Goal: Find specific page/section: Find specific page/section

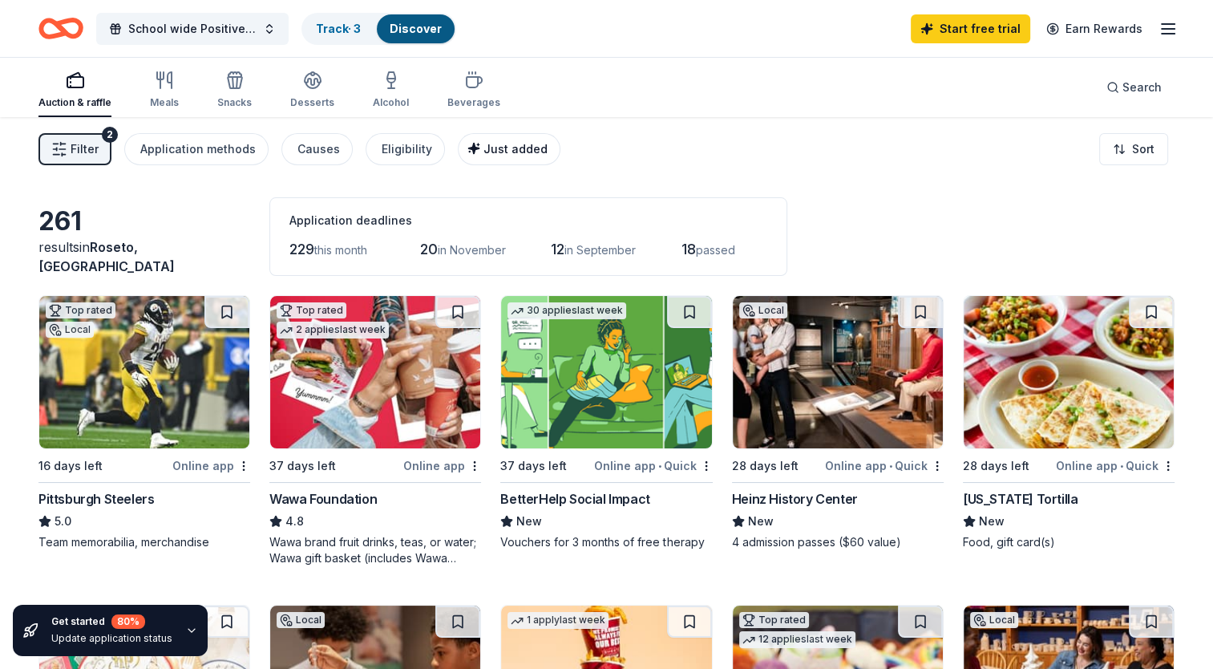
click at [494, 144] on span "Just added" at bounding box center [516, 149] width 64 height 14
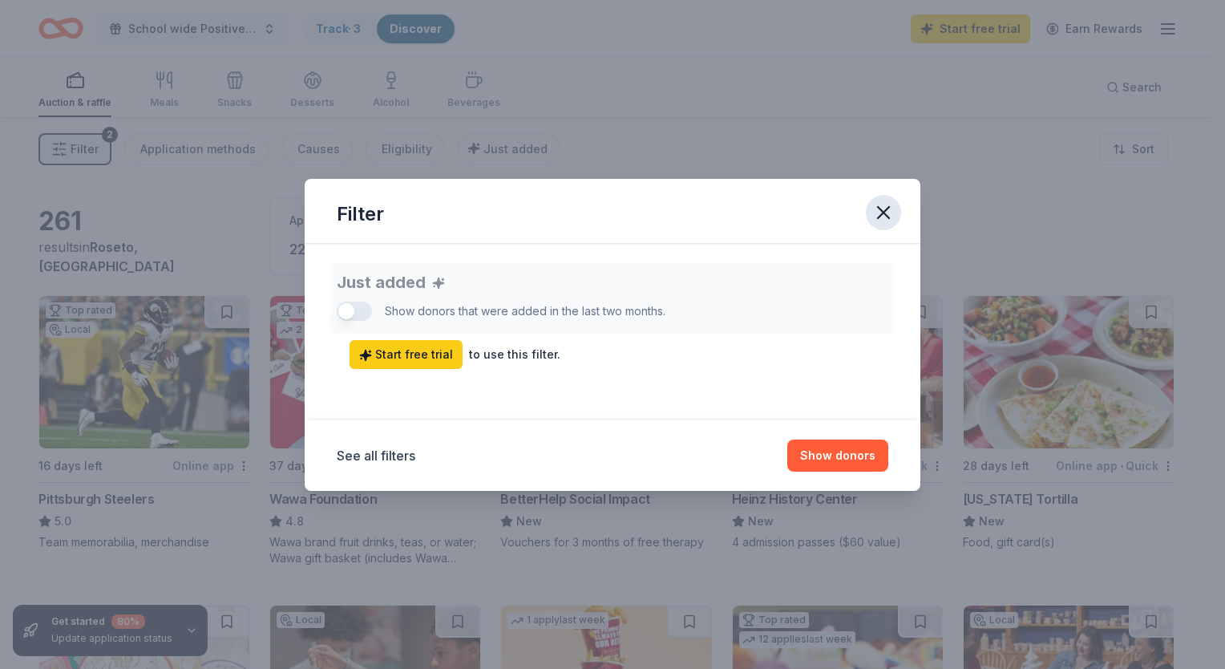
click at [884, 207] on icon "button" at bounding box center [883, 212] width 22 height 22
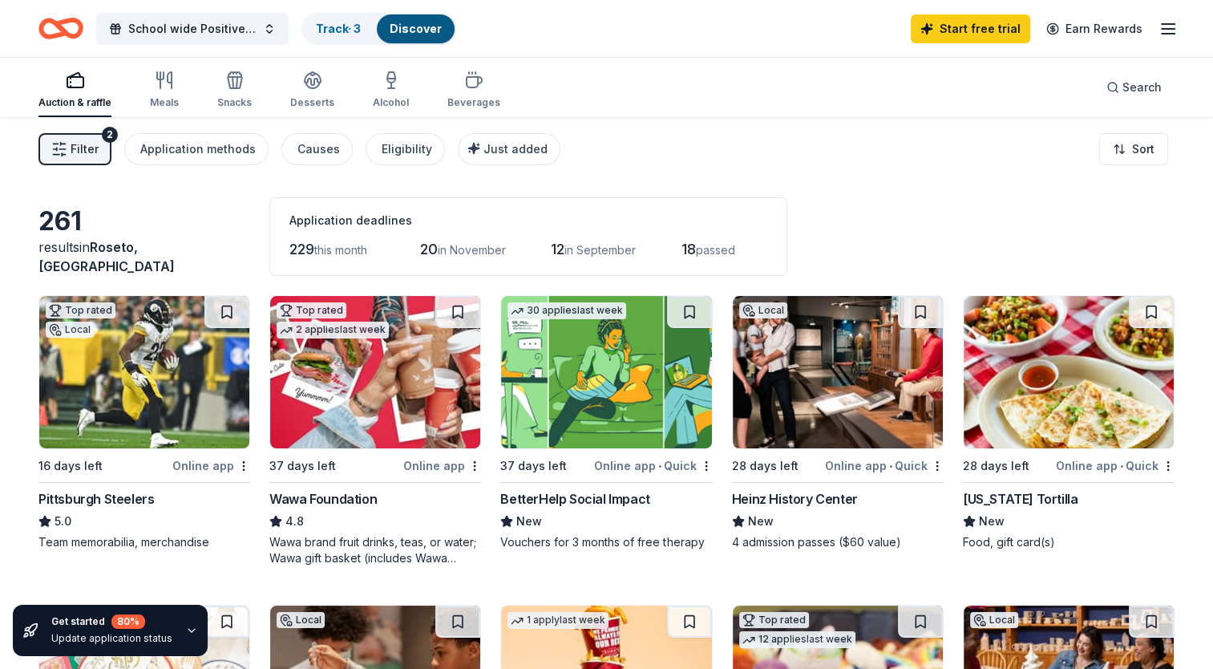
click at [74, 87] on rect "button" at bounding box center [75, 82] width 16 height 10
click at [61, 30] on icon "Home" at bounding box center [68, 28] width 25 height 16
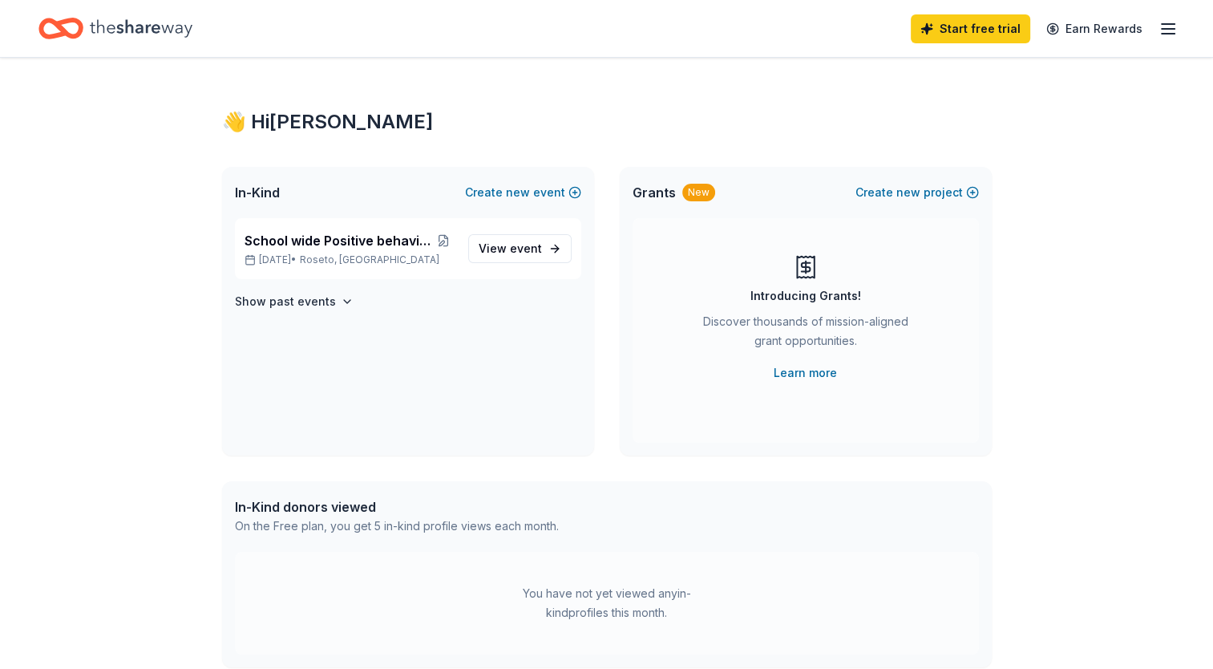
click at [192, 263] on div "👋 Hi [PERSON_NAME] In-Kind Create new event School wide Positive behavior raffl…" at bounding box center [606, 510] width 1213 height 905
click at [1172, 29] on line "button" at bounding box center [1168, 29] width 13 height 0
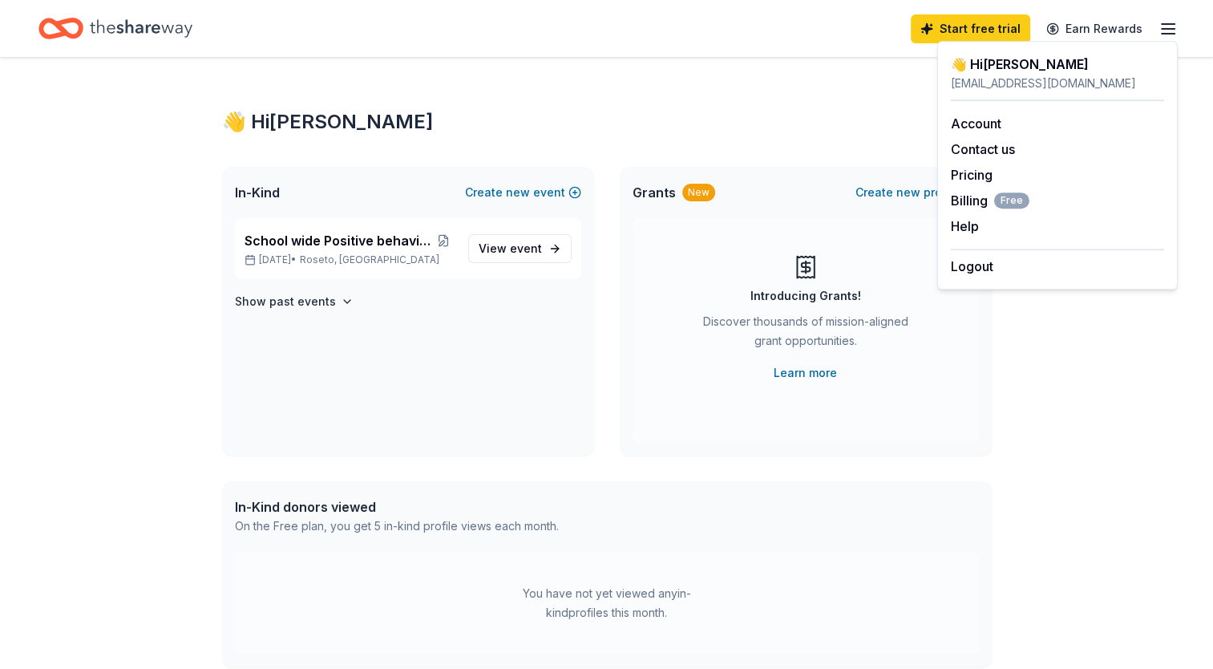
click at [1036, 390] on div "👋 Hi [PERSON_NAME] In-Kind Create new event School wide Positive behavior raffl…" at bounding box center [606, 510] width 1213 height 905
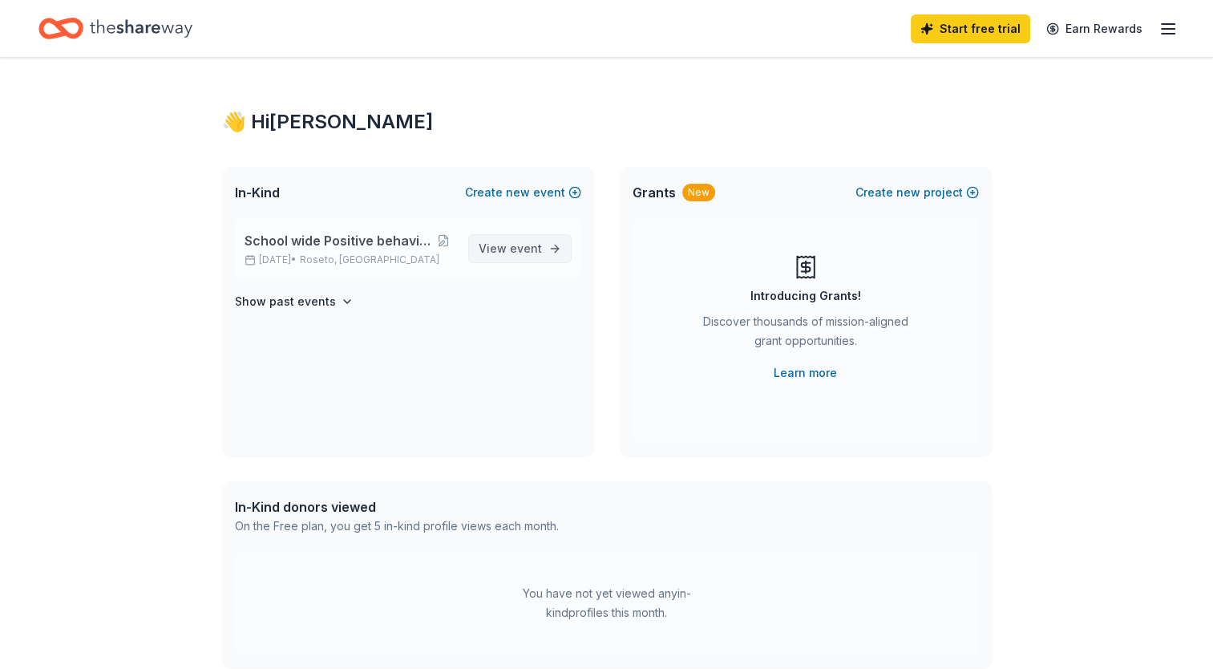
click at [504, 249] on span "View event" at bounding box center [510, 248] width 63 height 19
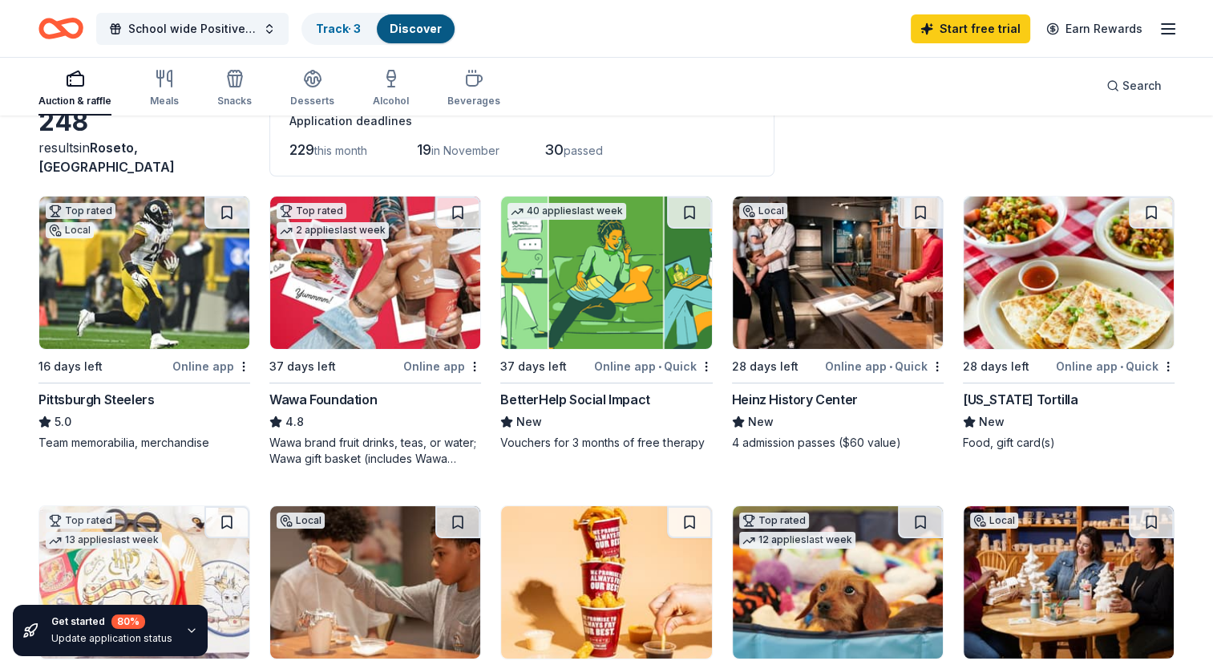
scroll to position [96, 0]
